Goal: Information Seeking & Learning: Learn about a topic

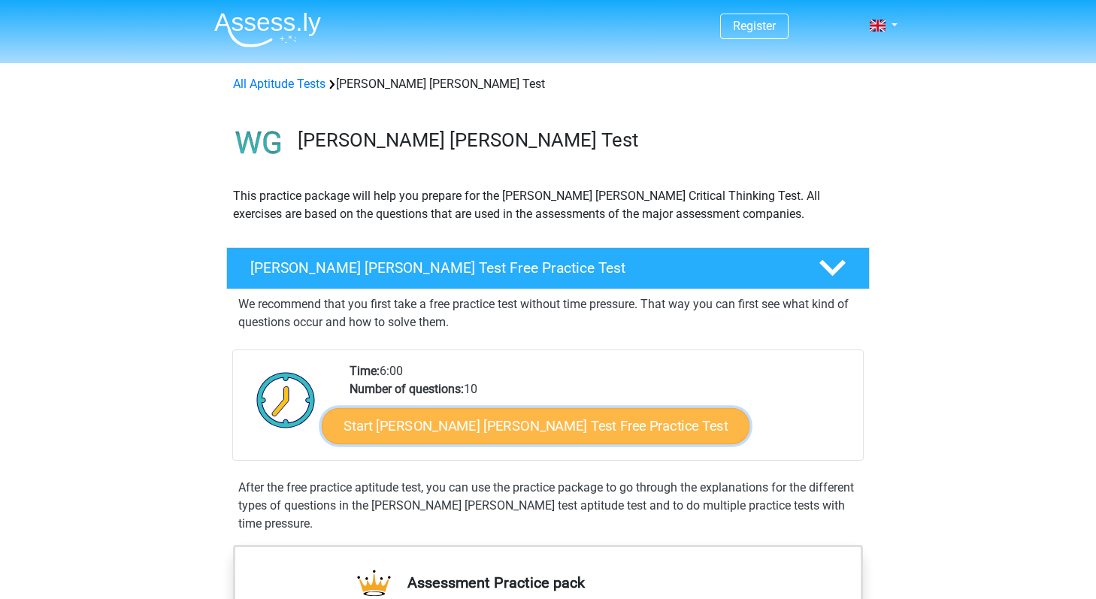
click at [433, 423] on link "Start [PERSON_NAME] [PERSON_NAME] Test Free Practice Test" at bounding box center [536, 426] width 428 height 36
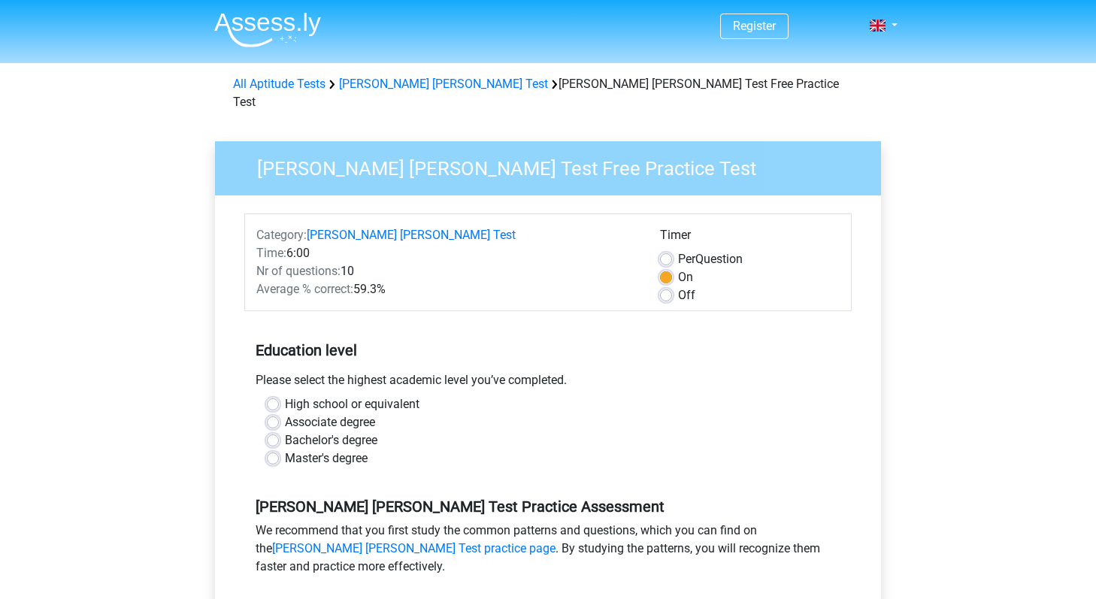
click at [365, 432] on label "Bachelor's degree" at bounding box center [331, 441] width 92 height 18
click at [279, 432] on input "Bachelor's degree" at bounding box center [273, 439] width 12 height 15
radio input "true"
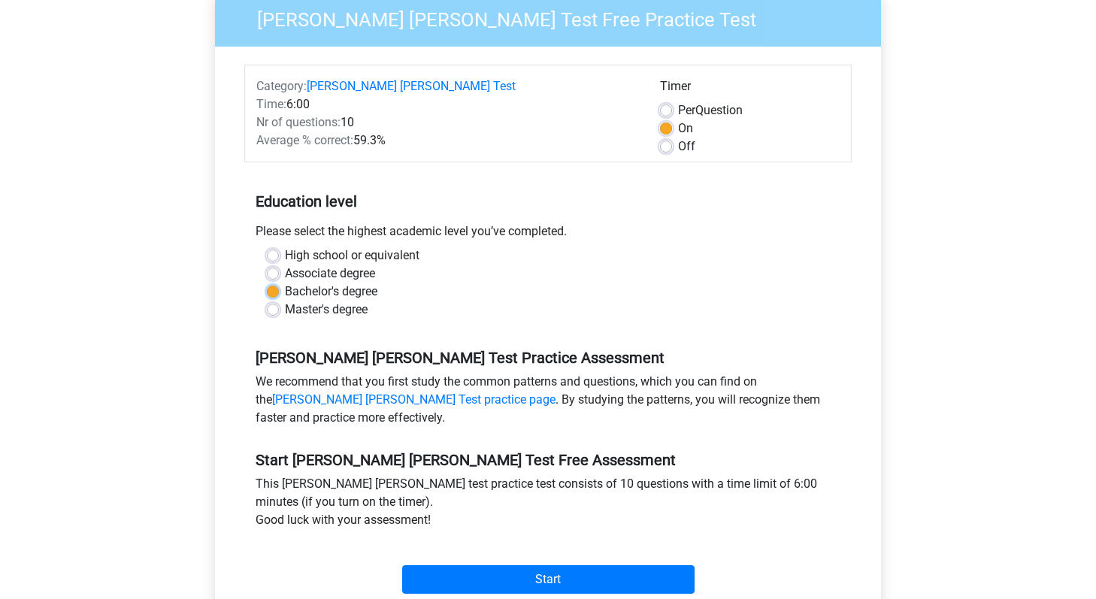
scroll to position [294, 0]
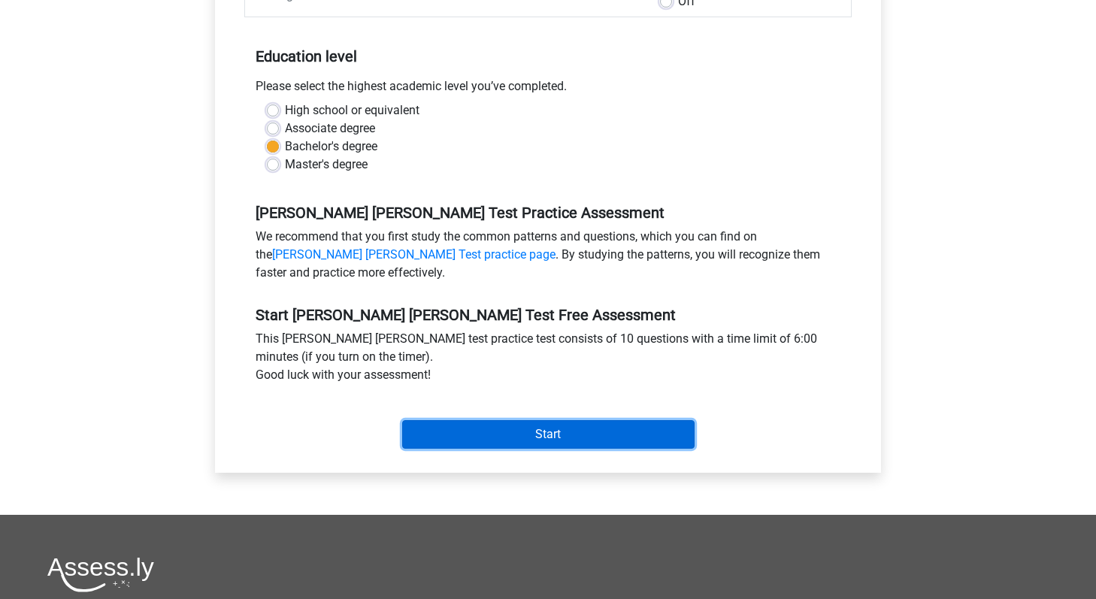
click at [521, 420] on input "Start" at bounding box center [548, 434] width 293 height 29
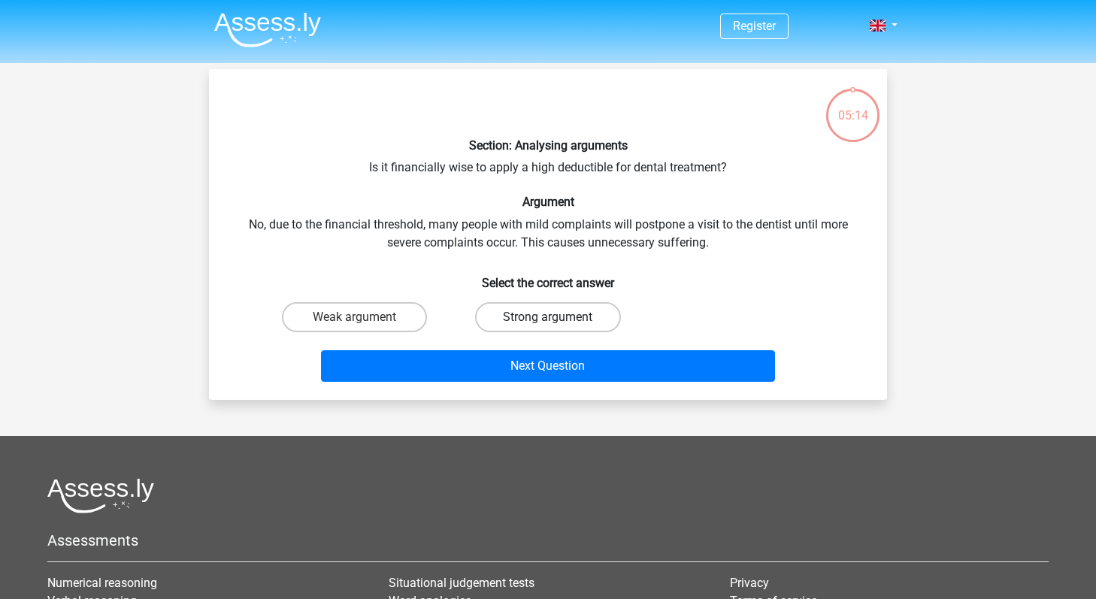
click at [519, 317] on label "Strong argument" at bounding box center [547, 317] width 145 height 30
click at [548, 317] on input "Strong argument" at bounding box center [553, 322] width 10 height 10
radio input "true"
click at [517, 387] on div "Section: Analysing arguments Is it financially wise to apply a high deductible …" at bounding box center [548, 234] width 678 height 331
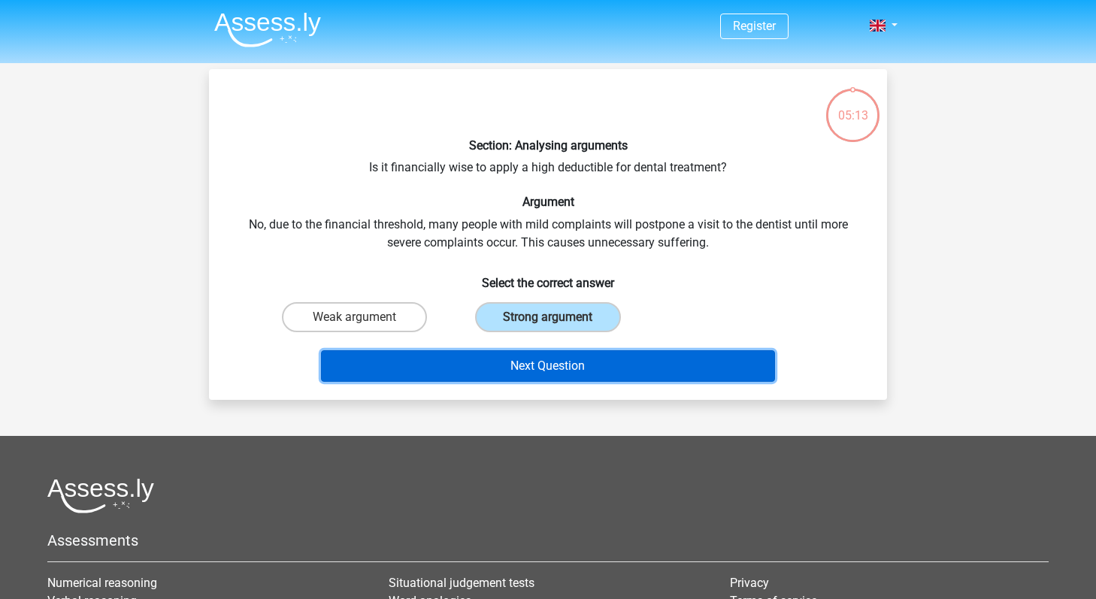
click at [530, 358] on button "Next Question" at bounding box center [548, 366] width 455 height 32
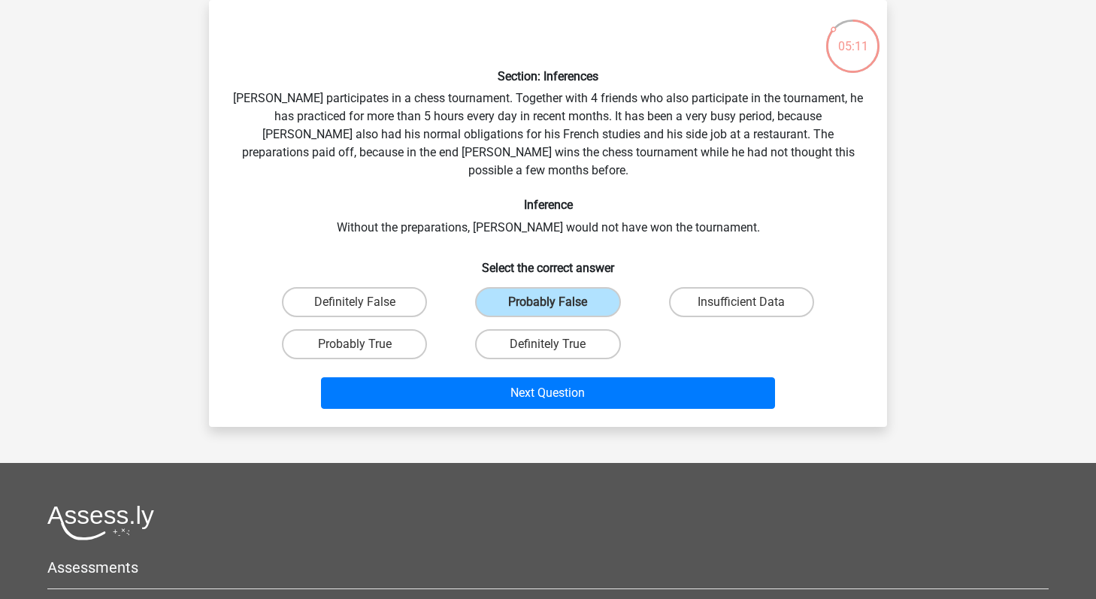
scroll to position [65, 0]
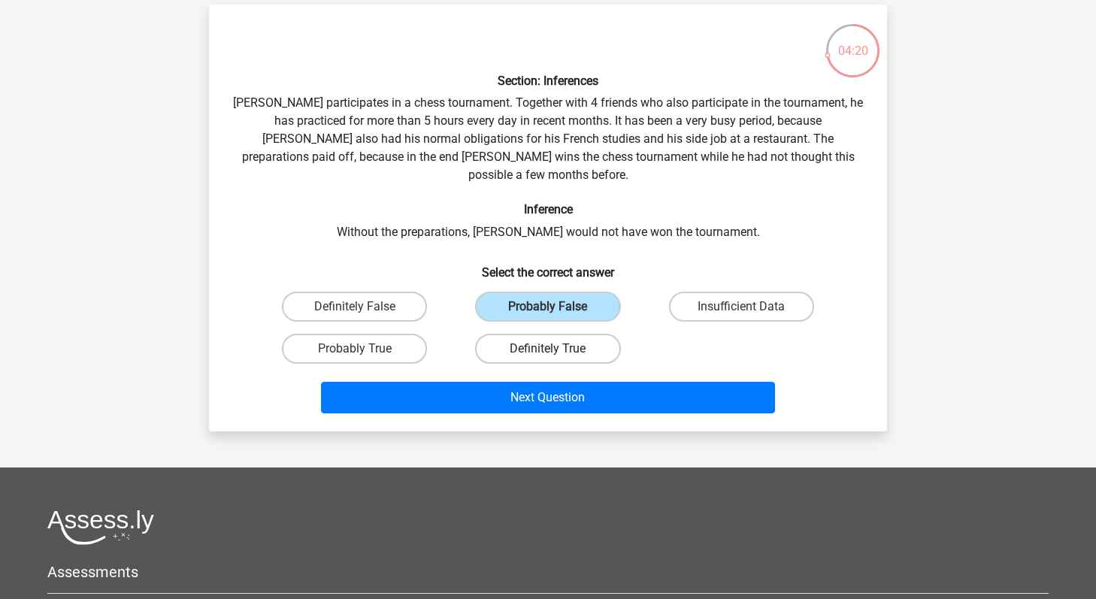
click at [600, 334] on label "Definitely True" at bounding box center [547, 349] width 145 height 30
click at [558, 349] on input "Definitely True" at bounding box center [553, 354] width 10 height 10
radio input "true"
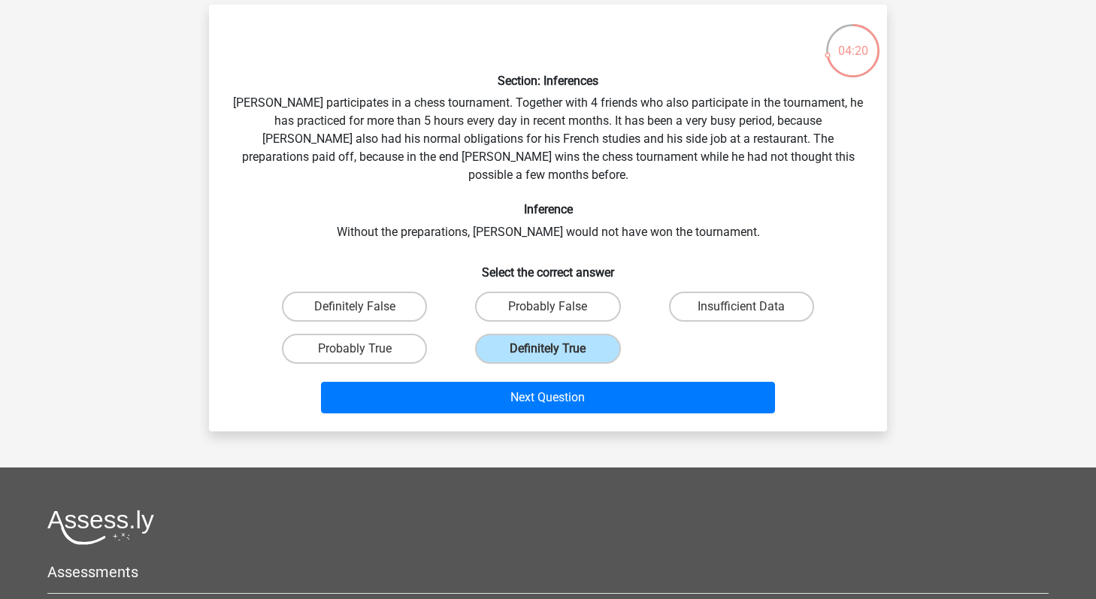
click at [631, 413] on div "Section: Inferences Pablo participates in a chess tournament. Together with 4 f…" at bounding box center [548, 218] width 678 height 427
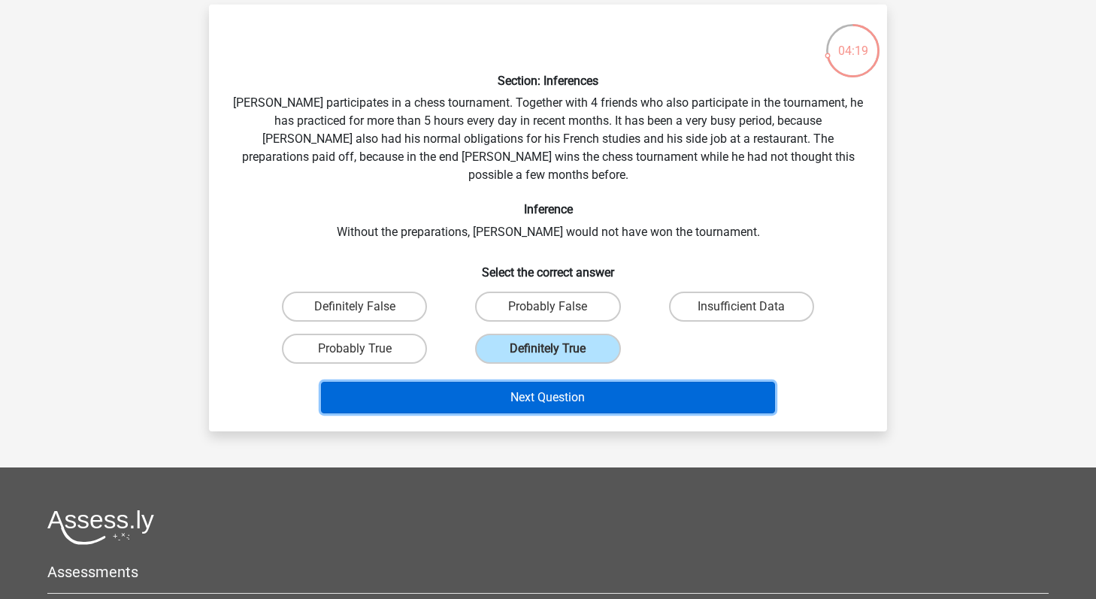
click at [626, 389] on button "Next Question" at bounding box center [548, 398] width 455 height 32
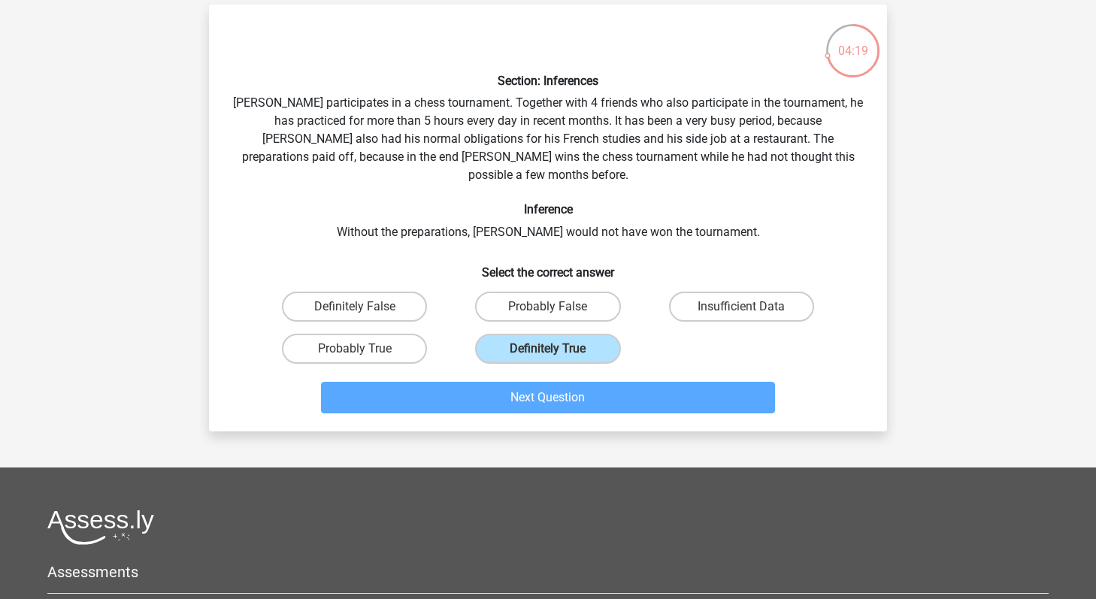
scroll to position [69, 0]
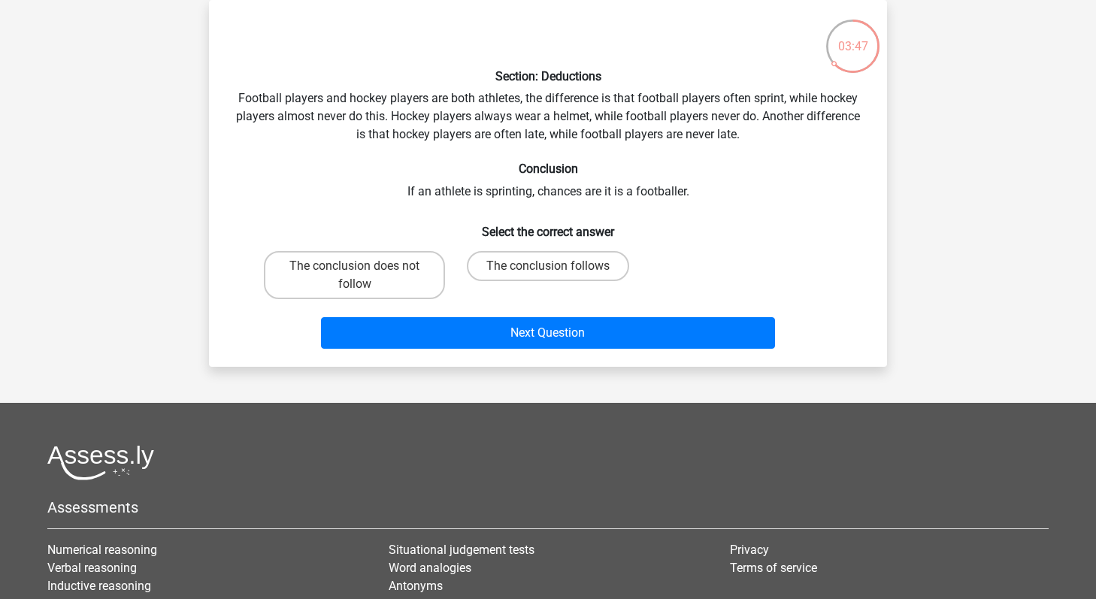
click at [424, 248] on div "The conclusion does not follow" at bounding box center [354, 275] width 193 height 60
click at [420, 266] on label "The conclusion does not follow" at bounding box center [354, 275] width 181 height 48
click at [365, 266] on input "The conclusion does not follow" at bounding box center [360, 271] width 10 height 10
radio input "true"
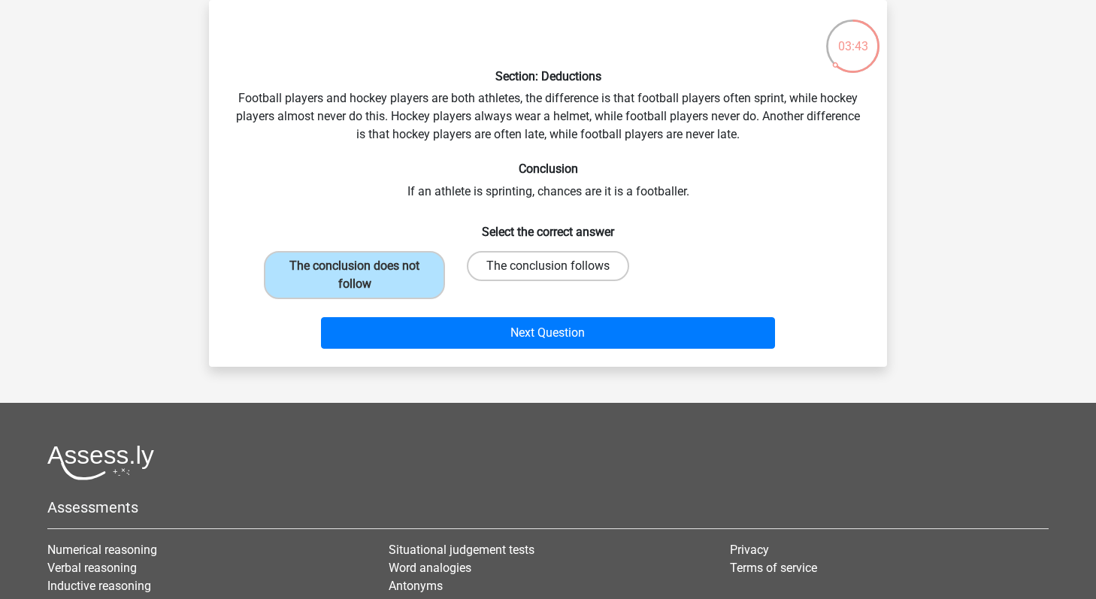
click at [531, 258] on label "The conclusion follows" at bounding box center [548, 266] width 162 height 30
click at [548, 266] on input "The conclusion follows" at bounding box center [553, 271] width 10 height 10
radio input "true"
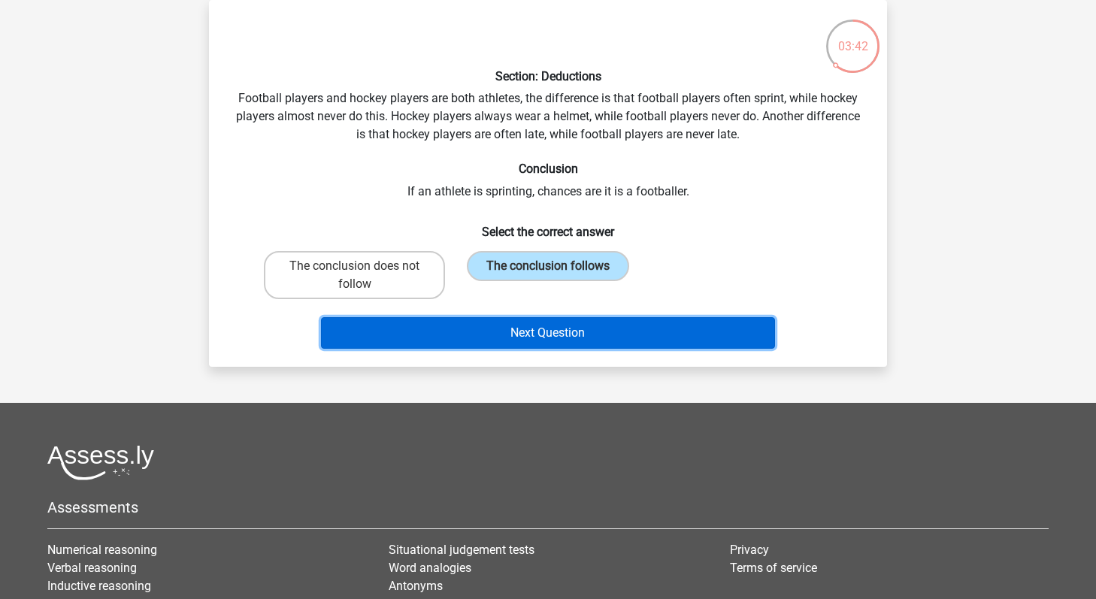
click at [553, 317] on button "Next Question" at bounding box center [548, 333] width 455 height 32
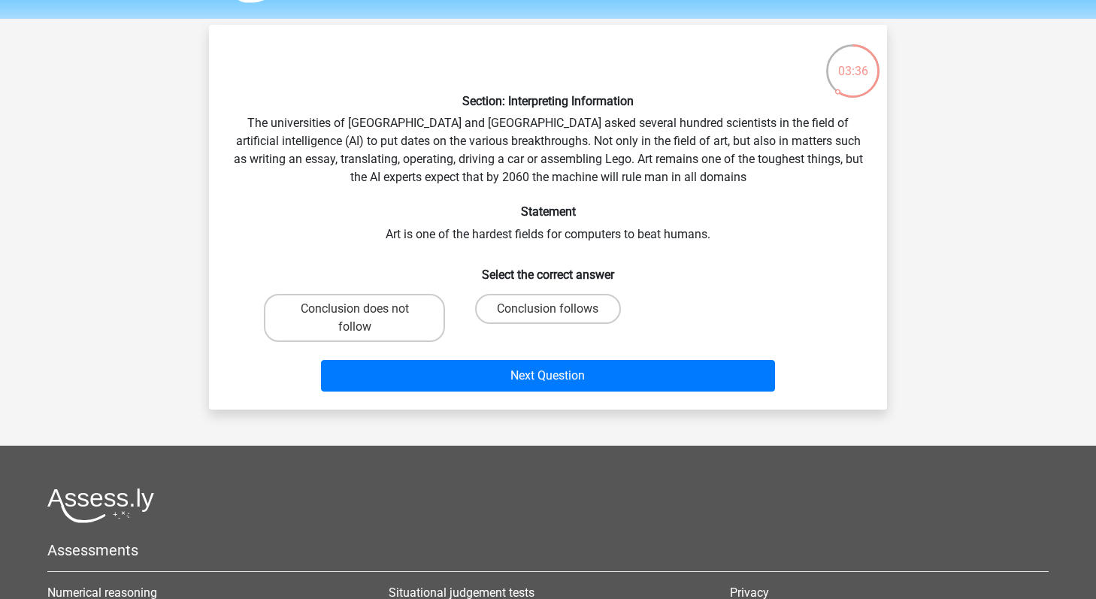
scroll to position [0, 0]
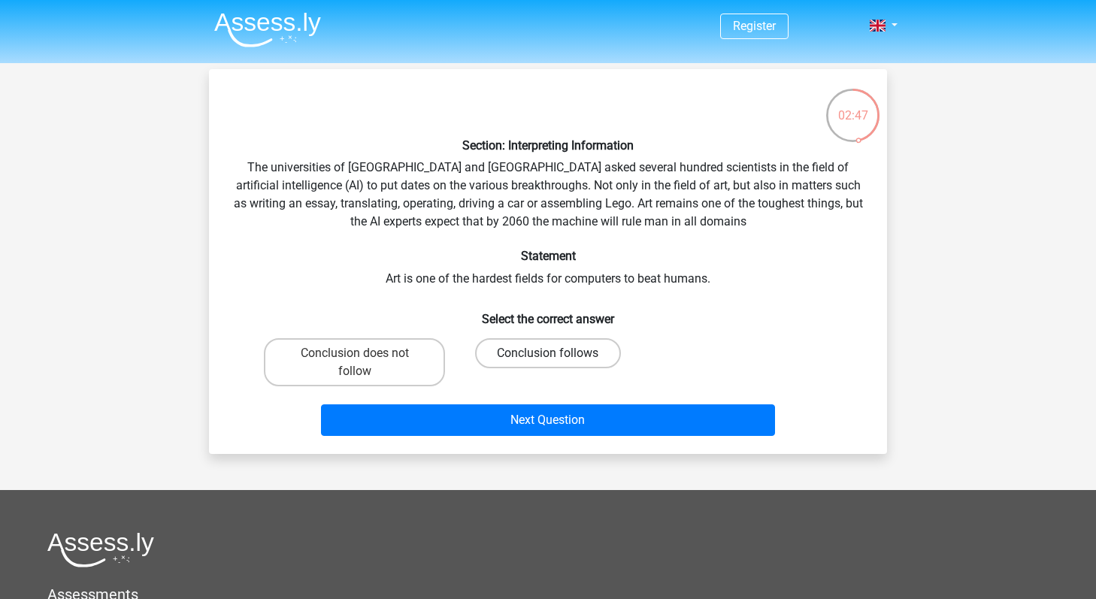
click at [509, 347] on label "Conclusion follows" at bounding box center [547, 353] width 145 height 30
click at [548, 353] on input "Conclusion follows" at bounding box center [553, 358] width 10 height 10
radio input "true"
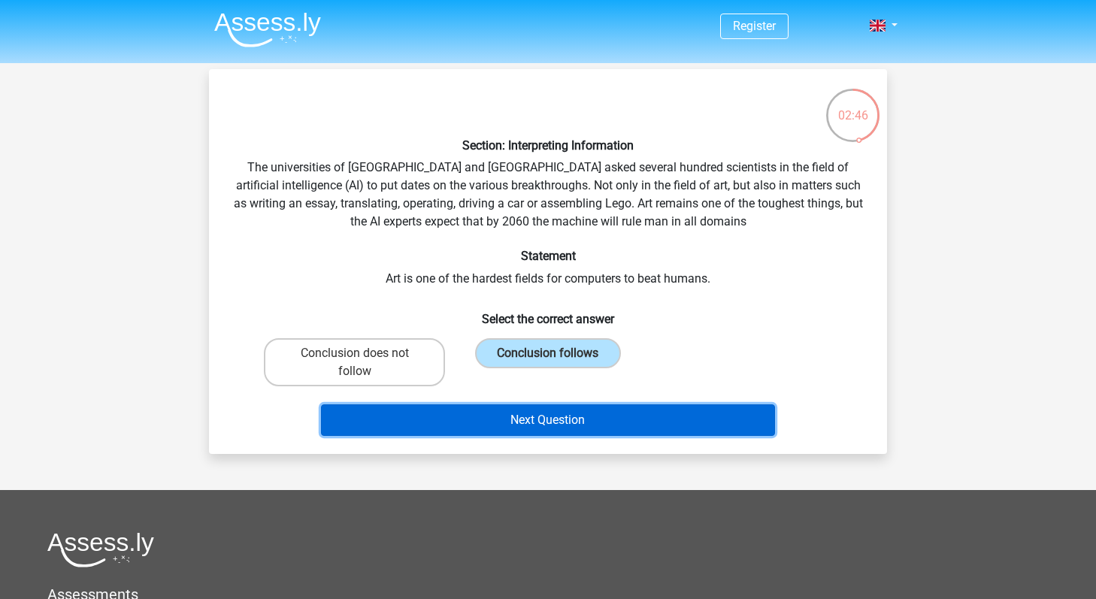
click at [526, 432] on button "Next Question" at bounding box center [548, 421] width 455 height 32
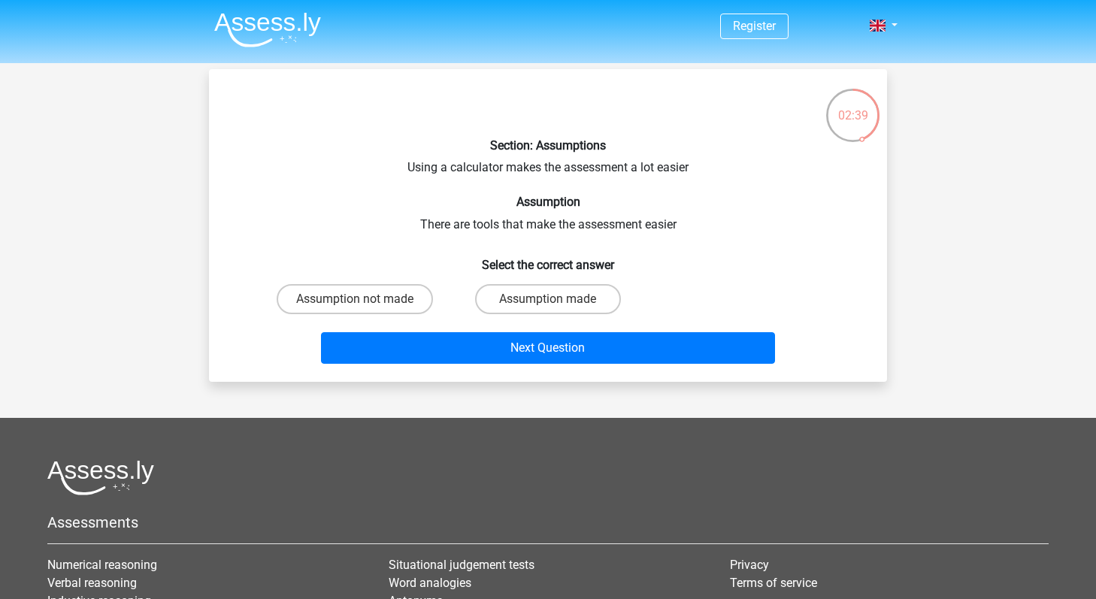
scroll to position [1, 0]
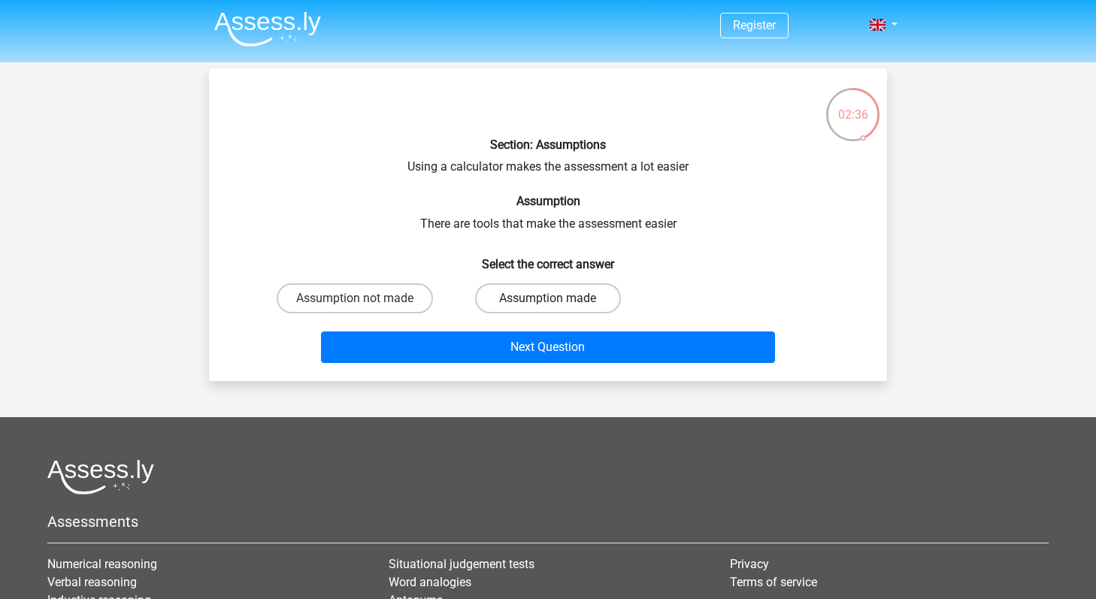
click at [555, 296] on label "Assumption made" at bounding box center [547, 298] width 145 height 30
click at [555, 299] on input "Assumption made" at bounding box center [553, 304] width 10 height 10
radio input "true"
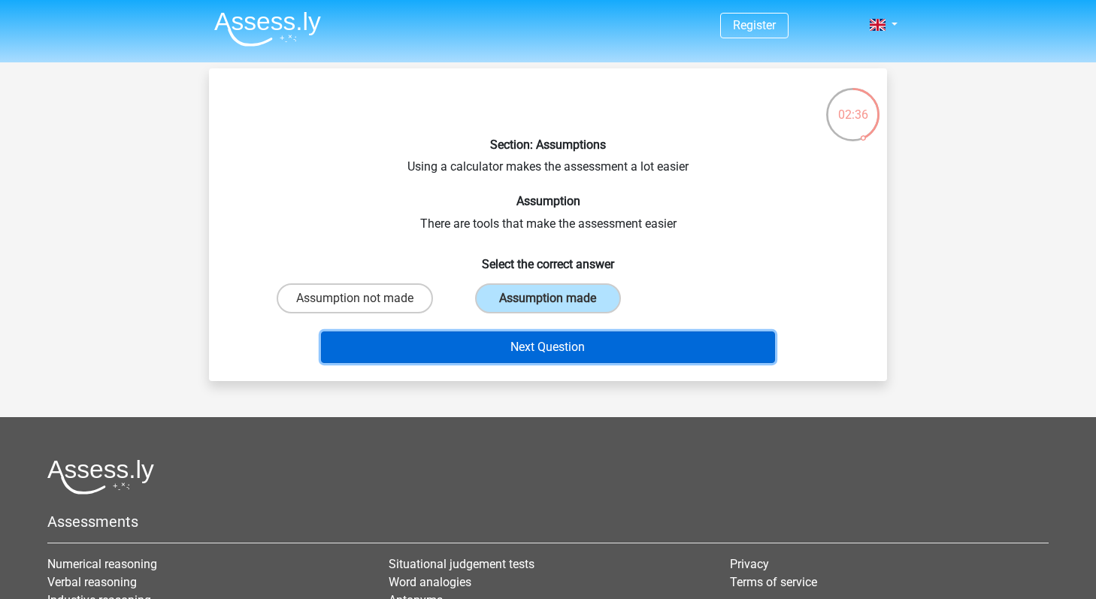
click at [554, 353] on button "Next Question" at bounding box center [548, 348] width 455 height 32
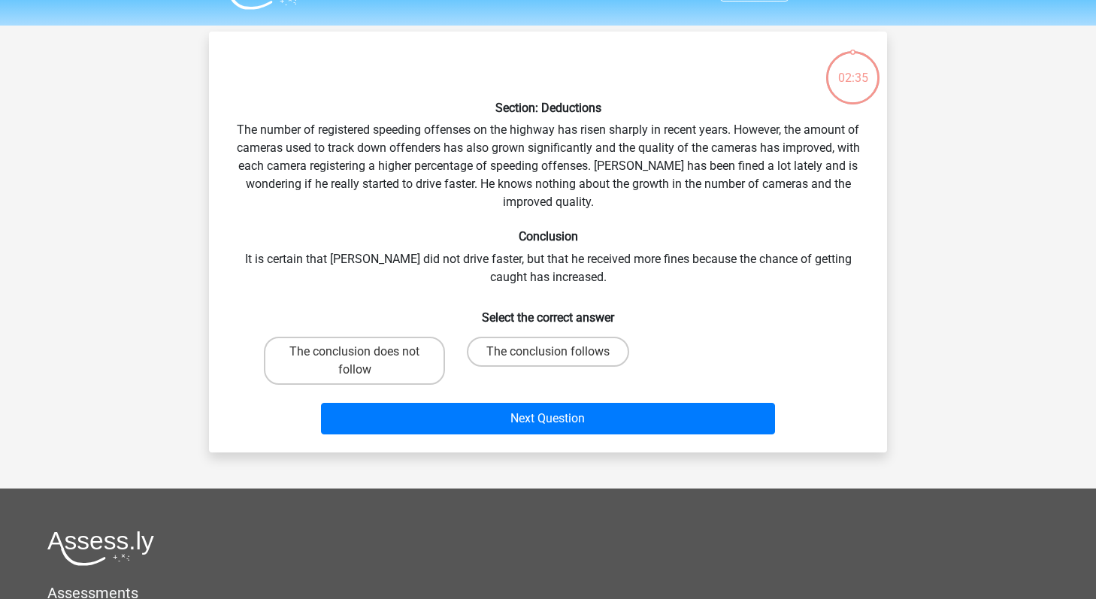
scroll to position [69, 0]
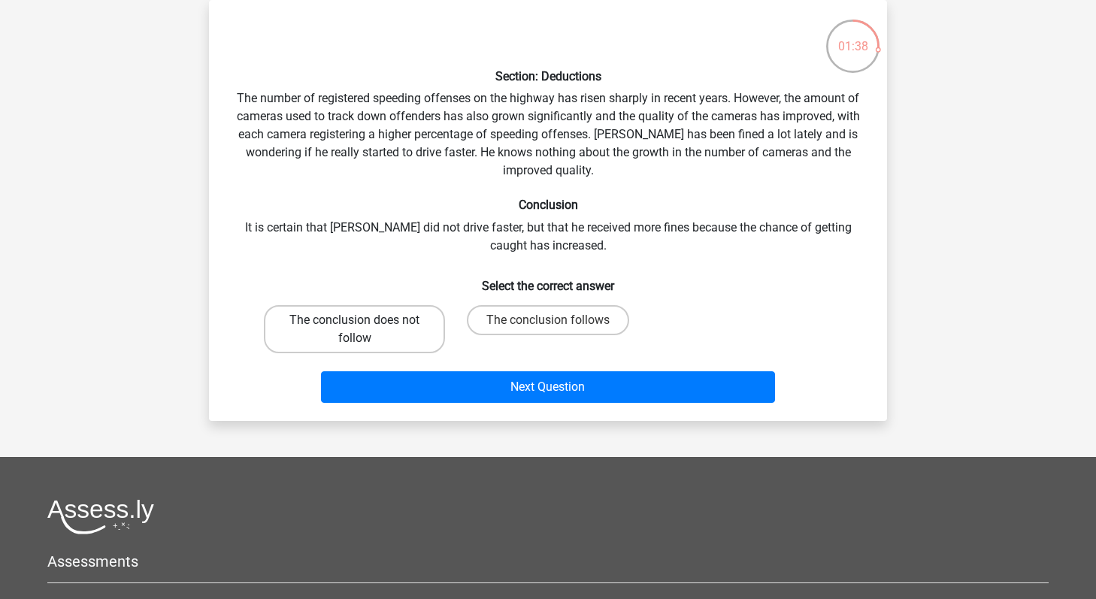
click at [296, 314] on label "The conclusion does not follow" at bounding box center [354, 329] width 181 height 48
click at [355, 320] on input "The conclusion does not follow" at bounding box center [360, 325] width 10 height 10
radio input "true"
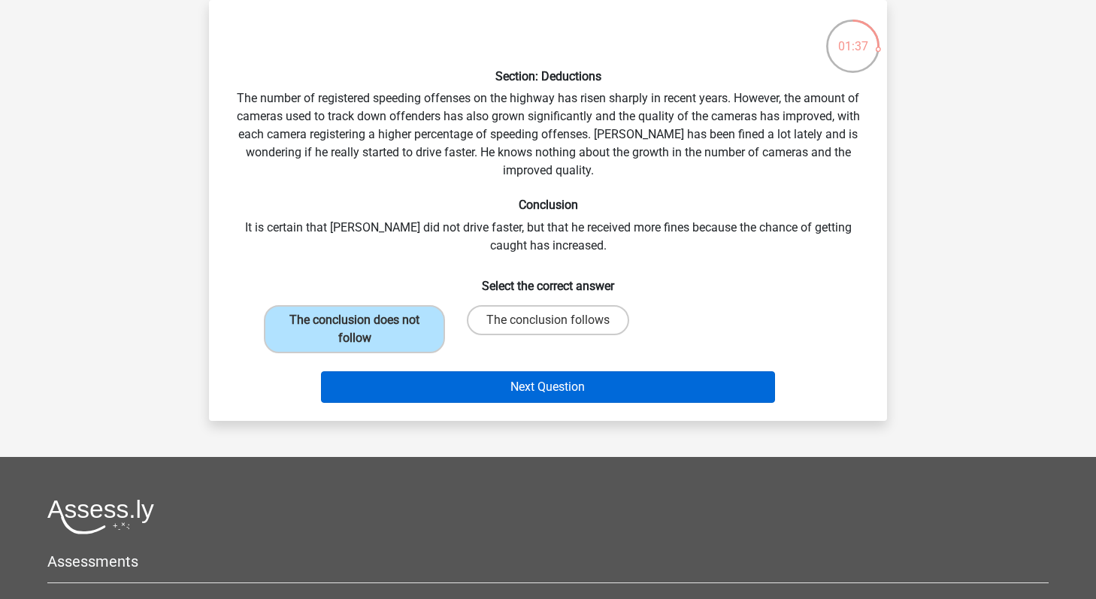
drag, startPoint x: 469, startPoint y: 402, endPoint x: 468, endPoint y: 394, distance: 8.3
click at [469, 402] on div "Next Question" at bounding box center [548, 390] width 580 height 38
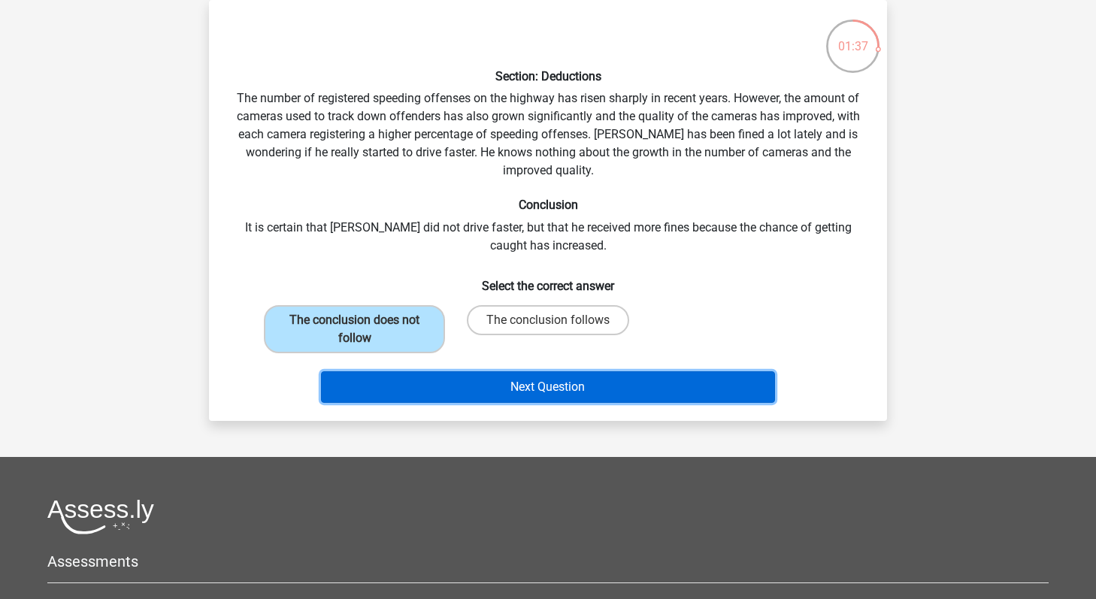
click at [468, 394] on button "Next Question" at bounding box center [548, 387] width 455 height 32
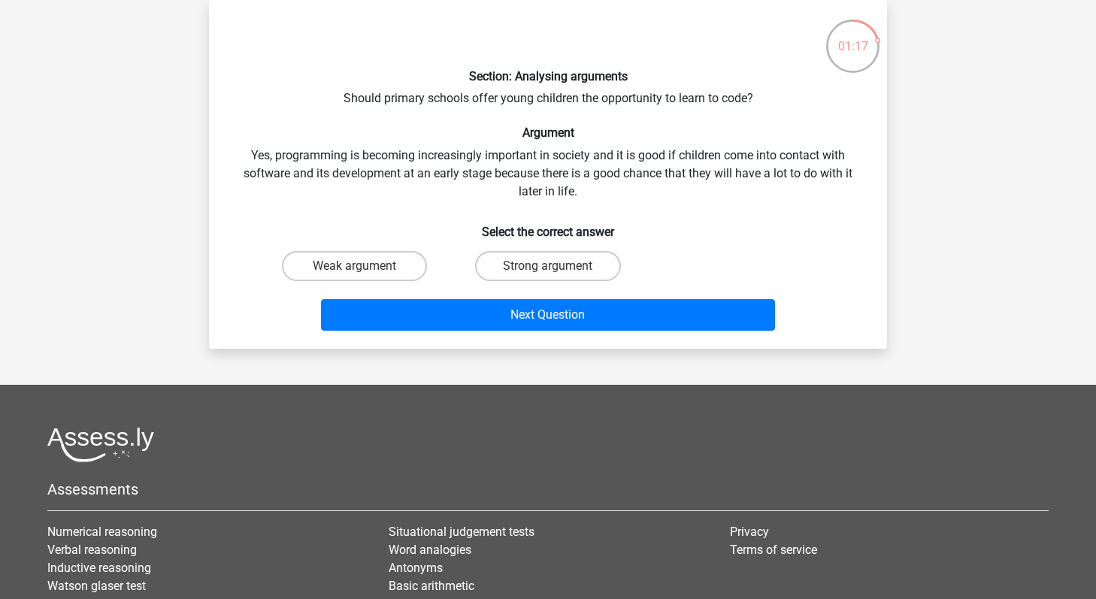
drag, startPoint x: 492, startPoint y: 231, endPoint x: 492, endPoint y: 242, distance: 11.3
click at [492, 241] on div "Section: Analysing arguments Should primary schools offer young children the op…" at bounding box center [548, 174] width 666 height 325
click at [492, 248] on div "Strong argument" at bounding box center [547, 266] width 193 height 42
click at [496, 284] on div "Strong argument" at bounding box center [547, 266] width 193 height 42
click at [496, 275] on label "Strong argument" at bounding box center [547, 266] width 145 height 30
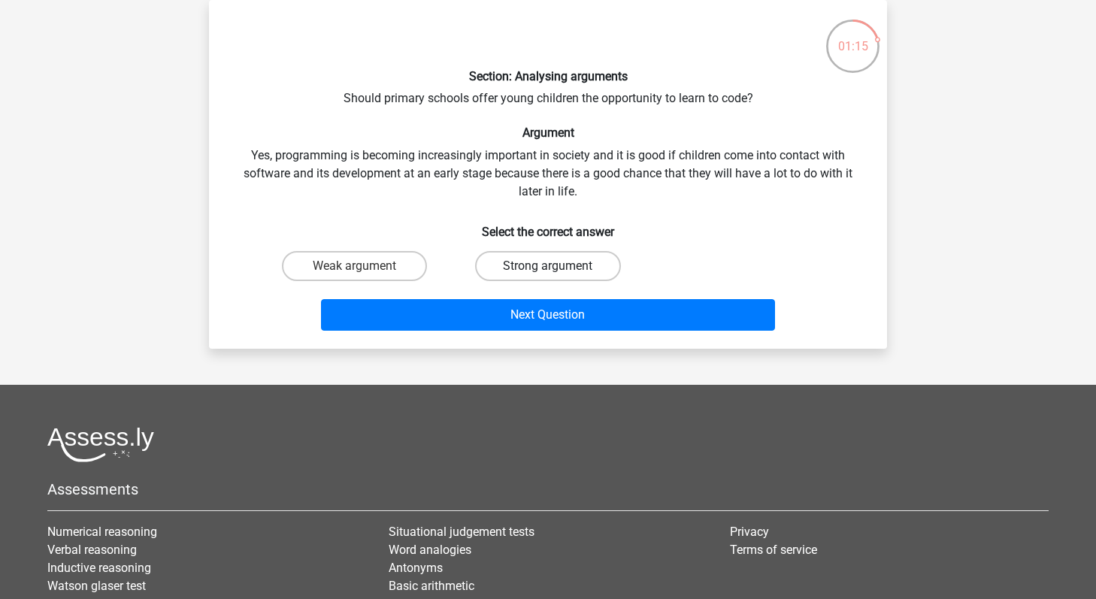
click at [548, 275] on input "Strong argument" at bounding box center [553, 271] width 10 height 10
radio input "true"
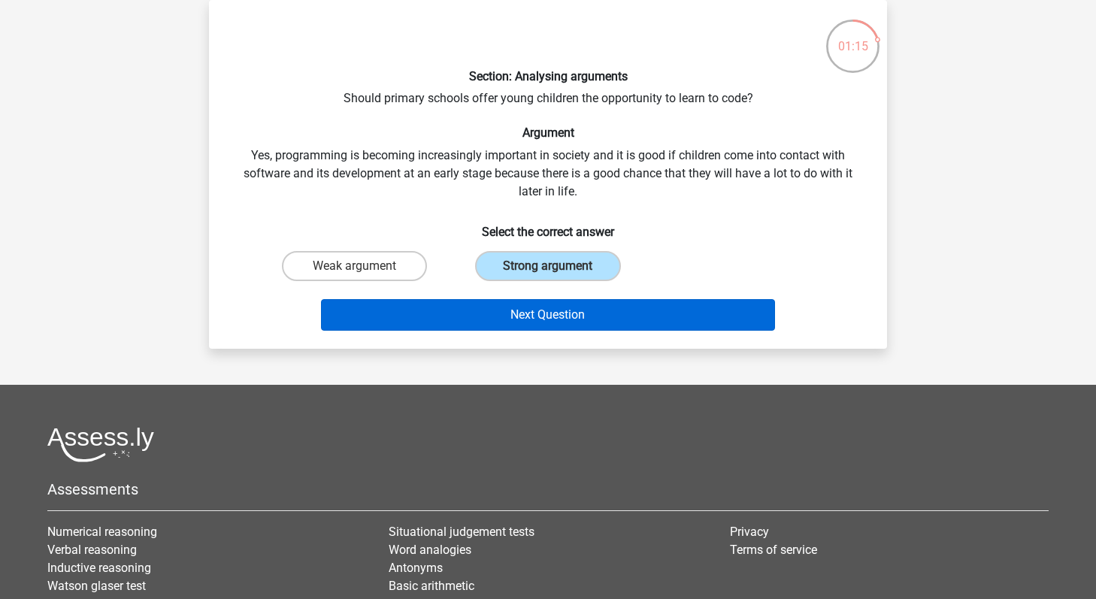
drag, startPoint x: 496, startPoint y: 334, endPoint x: 496, endPoint y: 323, distance: 10.5
click at [496, 332] on div "Next Question" at bounding box center [548, 318] width 580 height 38
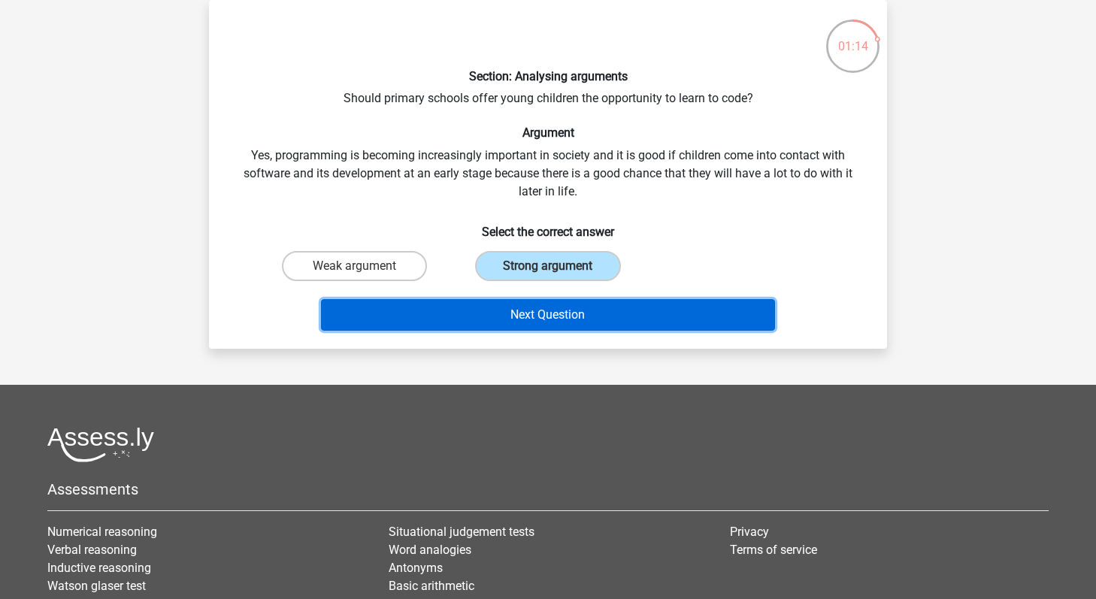
click at [496, 323] on button "Next Question" at bounding box center [548, 315] width 455 height 32
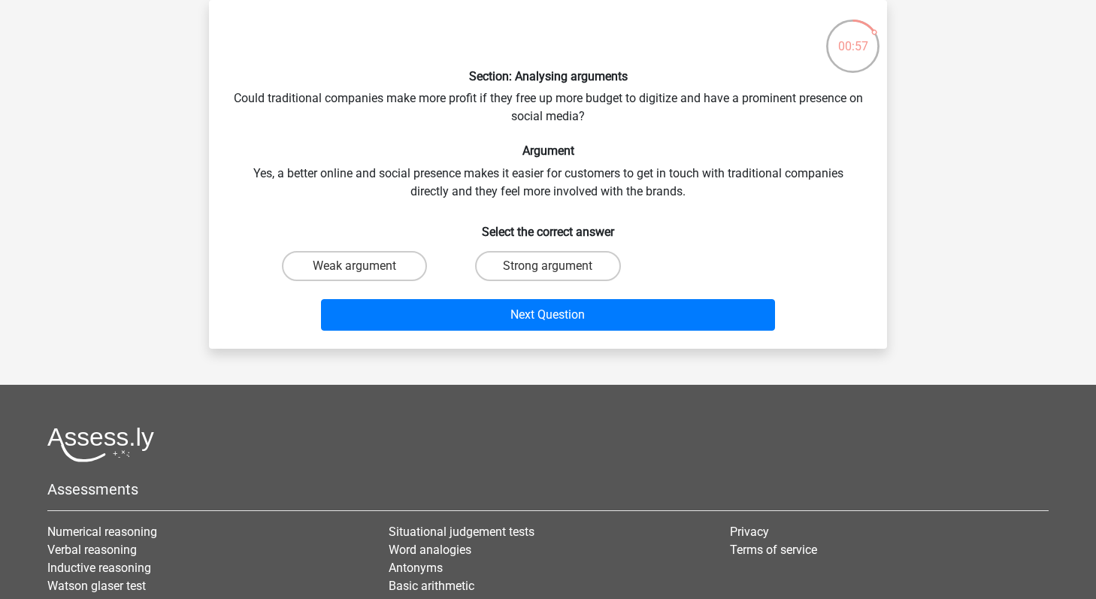
click at [506, 248] on div "Strong argument" at bounding box center [547, 266] width 193 height 42
click at [506, 259] on label "Strong argument" at bounding box center [547, 266] width 145 height 30
click at [548, 266] on input "Strong argument" at bounding box center [553, 271] width 10 height 10
radio input "true"
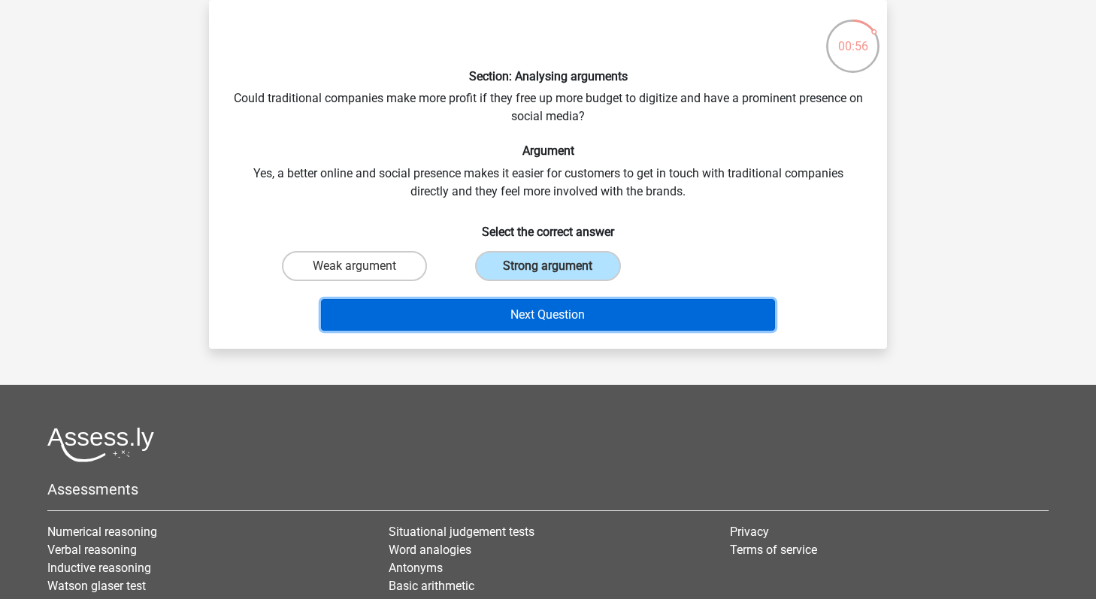
drag, startPoint x: 512, startPoint y: 311, endPoint x: 512, endPoint y: 301, distance: 9.8
click at [512, 311] on button "Next Question" at bounding box center [548, 315] width 455 height 32
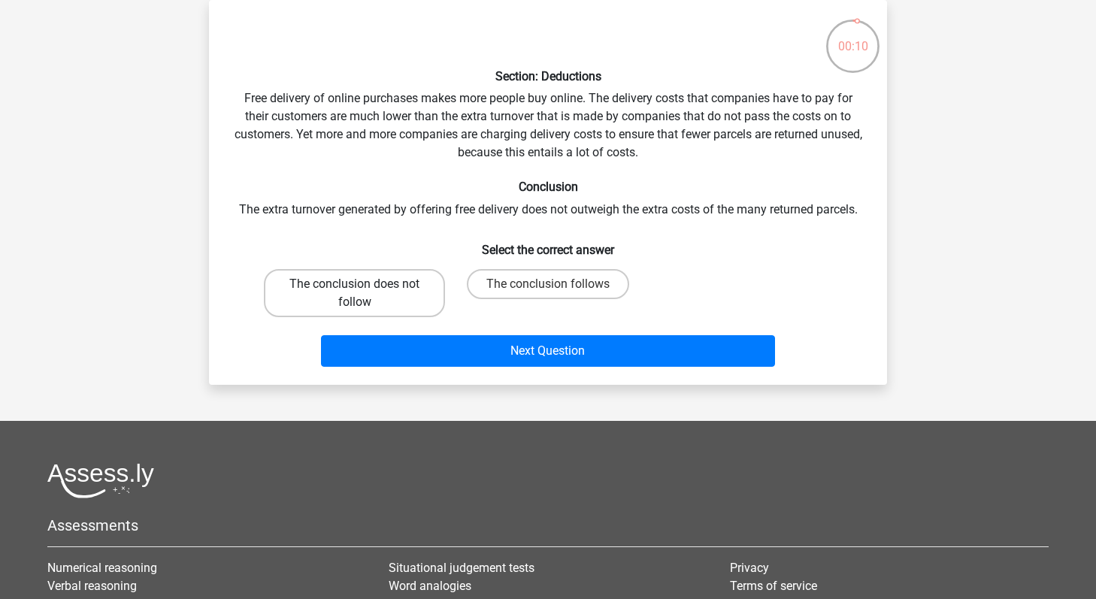
click at [372, 289] on label "The conclusion does not follow" at bounding box center [354, 293] width 181 height 48
click at [365, 289] on input "The conclusion does not follow" at bounding box center [360, 289] width 10 height 10
radio input "true"
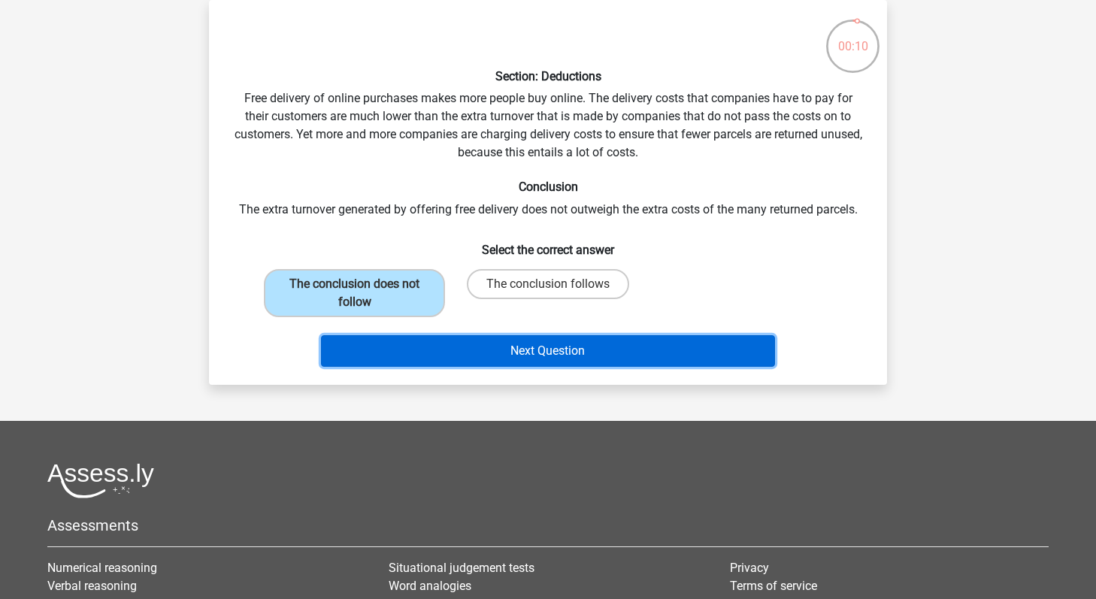
click at [453, 362] on button "Next Question" at bounding box center [548, 351] width 455 height 32
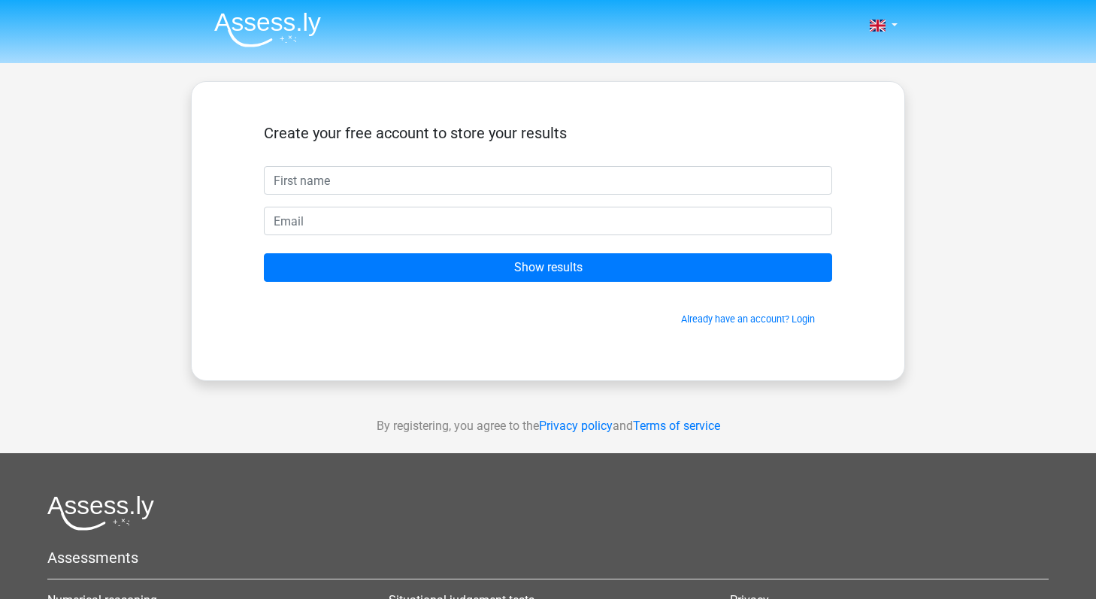
click at [585, 183] on input "text" at bounding box center [548, 180] width 568 height 29
click at [557, 373] on div "Create your free account to store your results Show results Already have an acc…" at bounding box center [548, 231] width 714 height 300
